Goal: Information Seeking & Learning: Learn about a topic

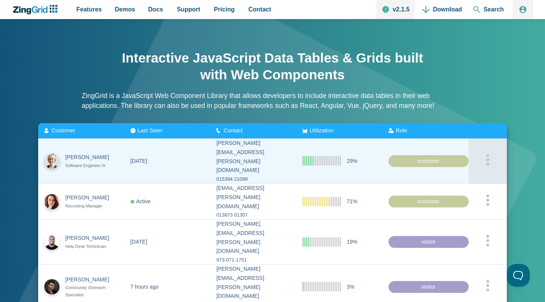
click at [489, 158] on circle "App Content" at bounding box center [487, 159] width 3 height 3
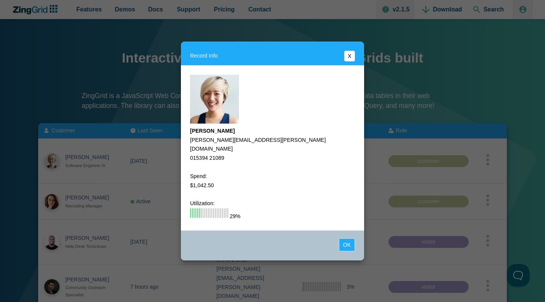
click at [349, 58] on button "X" at bounding box center [349, 56] width 11 height 11
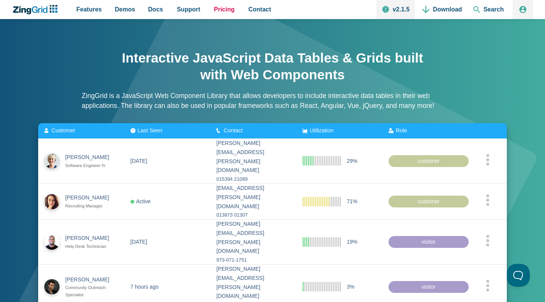
click at [214, 11] on span "Pricing" at bounding box center [224, 9] width 21 height 10
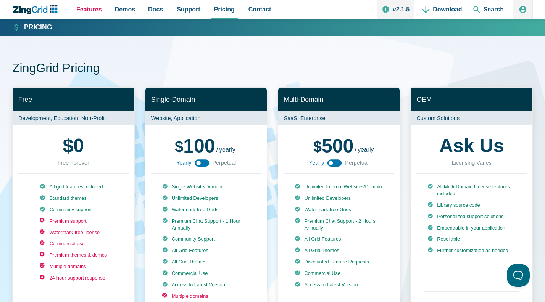
click at [86, 10] on span "Features" at bounding box center [89, 9] width 26 height 10
